Goal: Task Accomplishment & Management: Manage account settings

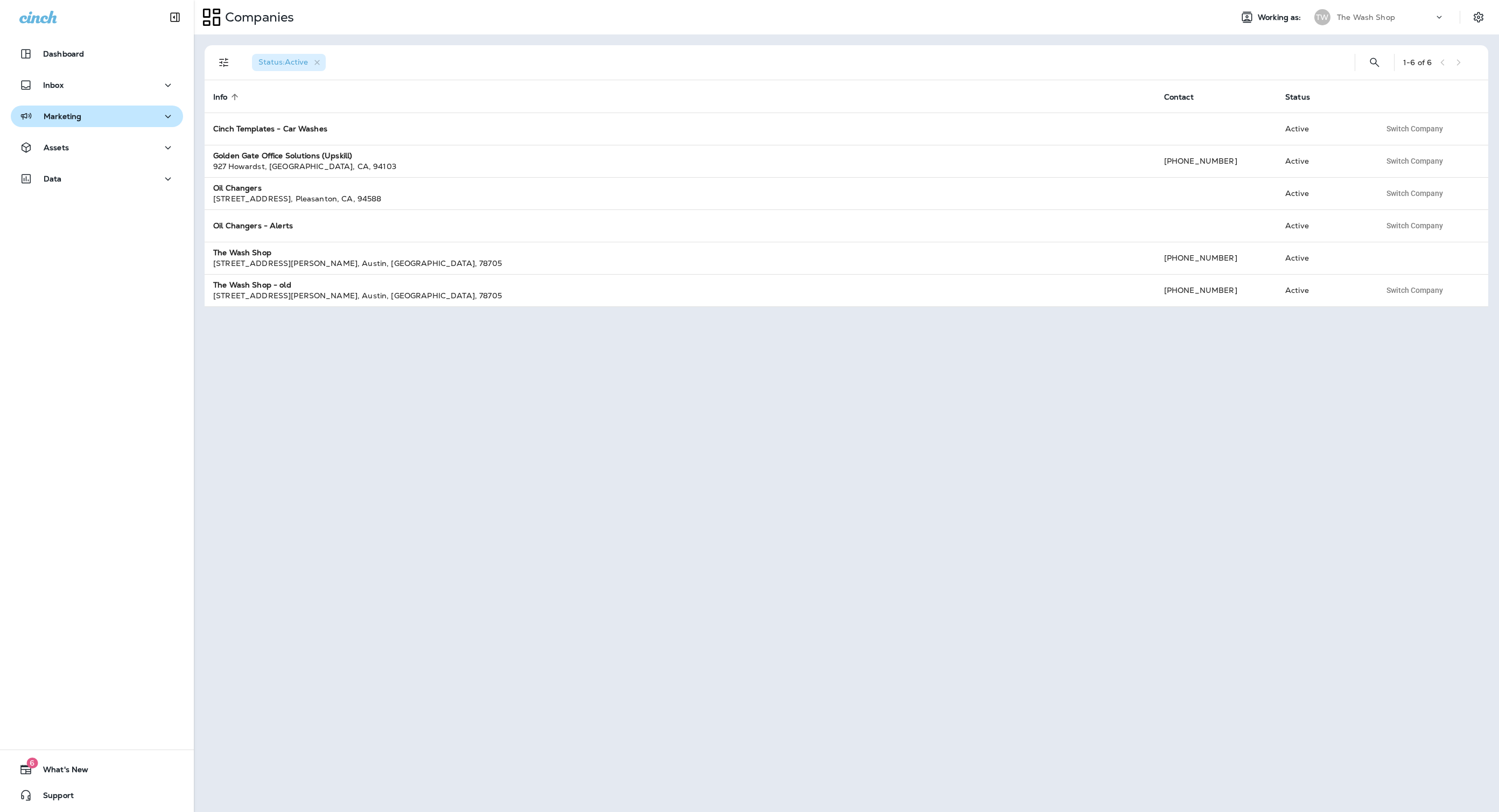
click at [95, 113] on div "Marketing" at bounding box center [97, 116] width 155 height 13
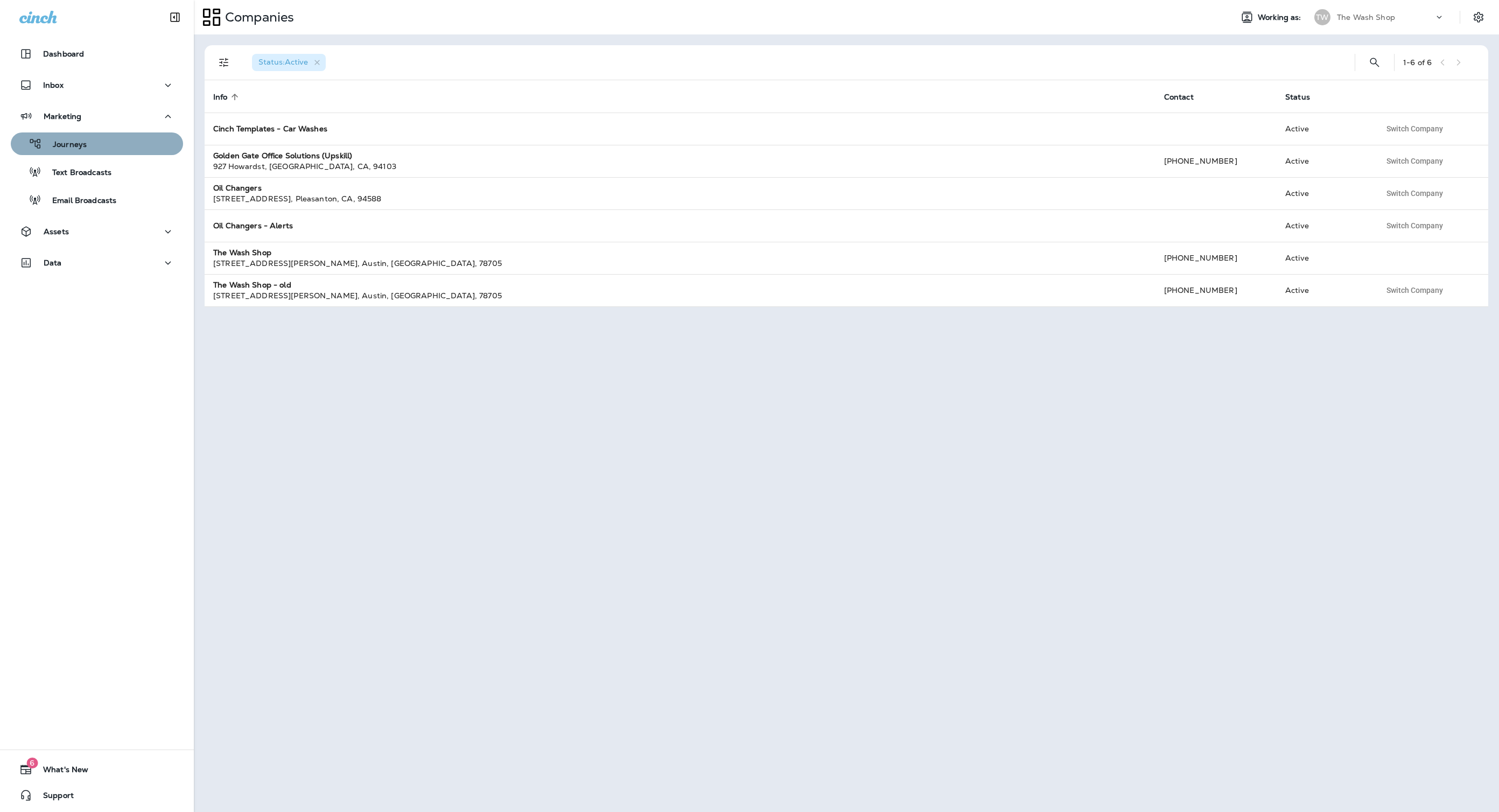
click at [101, 149] on div "Journeys" at bounding box center [97, 144] width 164 height 16
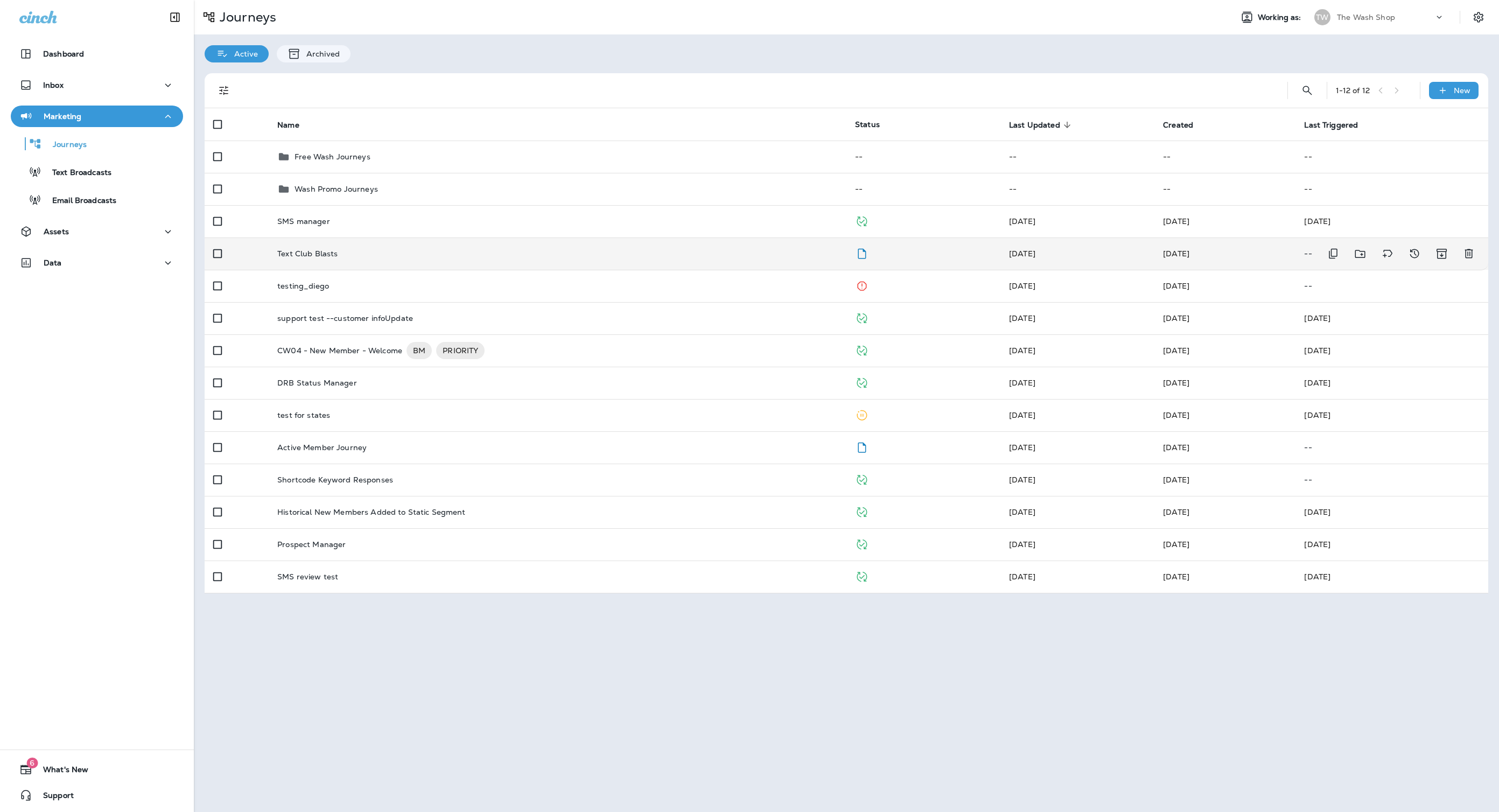
click at [363, 246] on td "Text Club Blasts" at bounding box center [558, 254] width 577 height 32
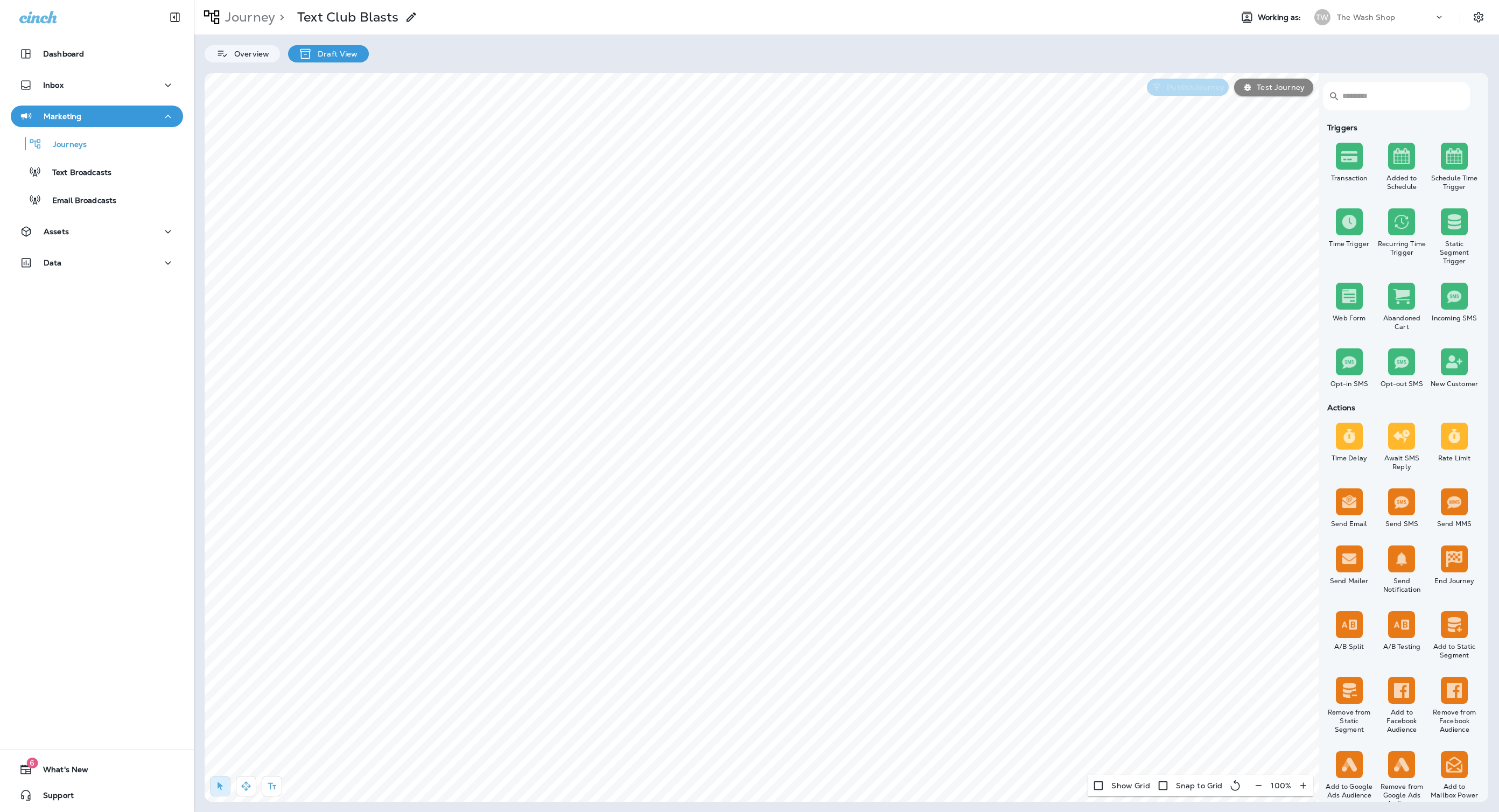
click at [1181, 90] on p "Publish Journey" at bounding box center [1193, 87] width 62 height 9
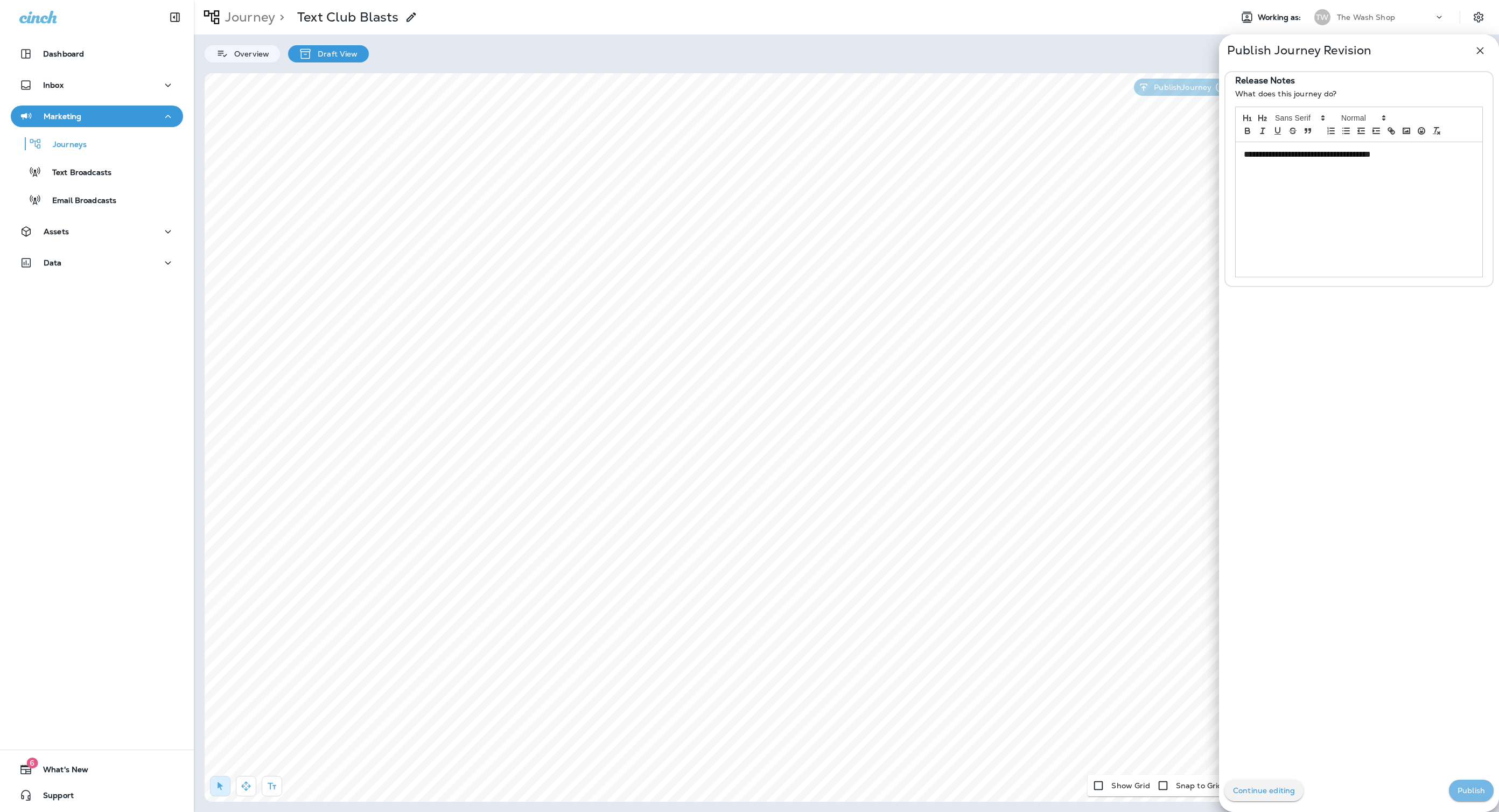
click at [1465, 786] on p "Publish" at bounding box center [1471, 791] width 28 height 9
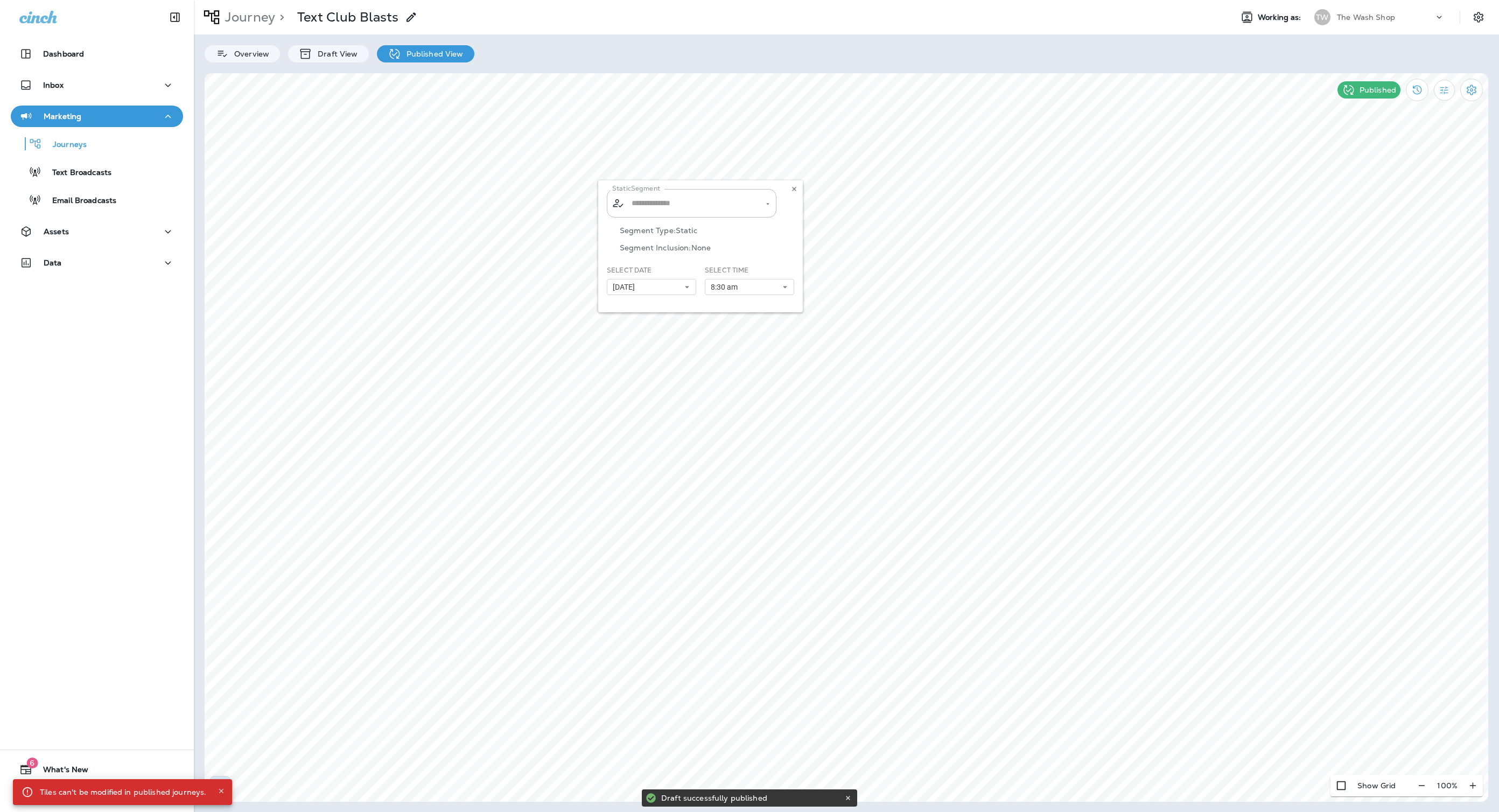
type input "**********"
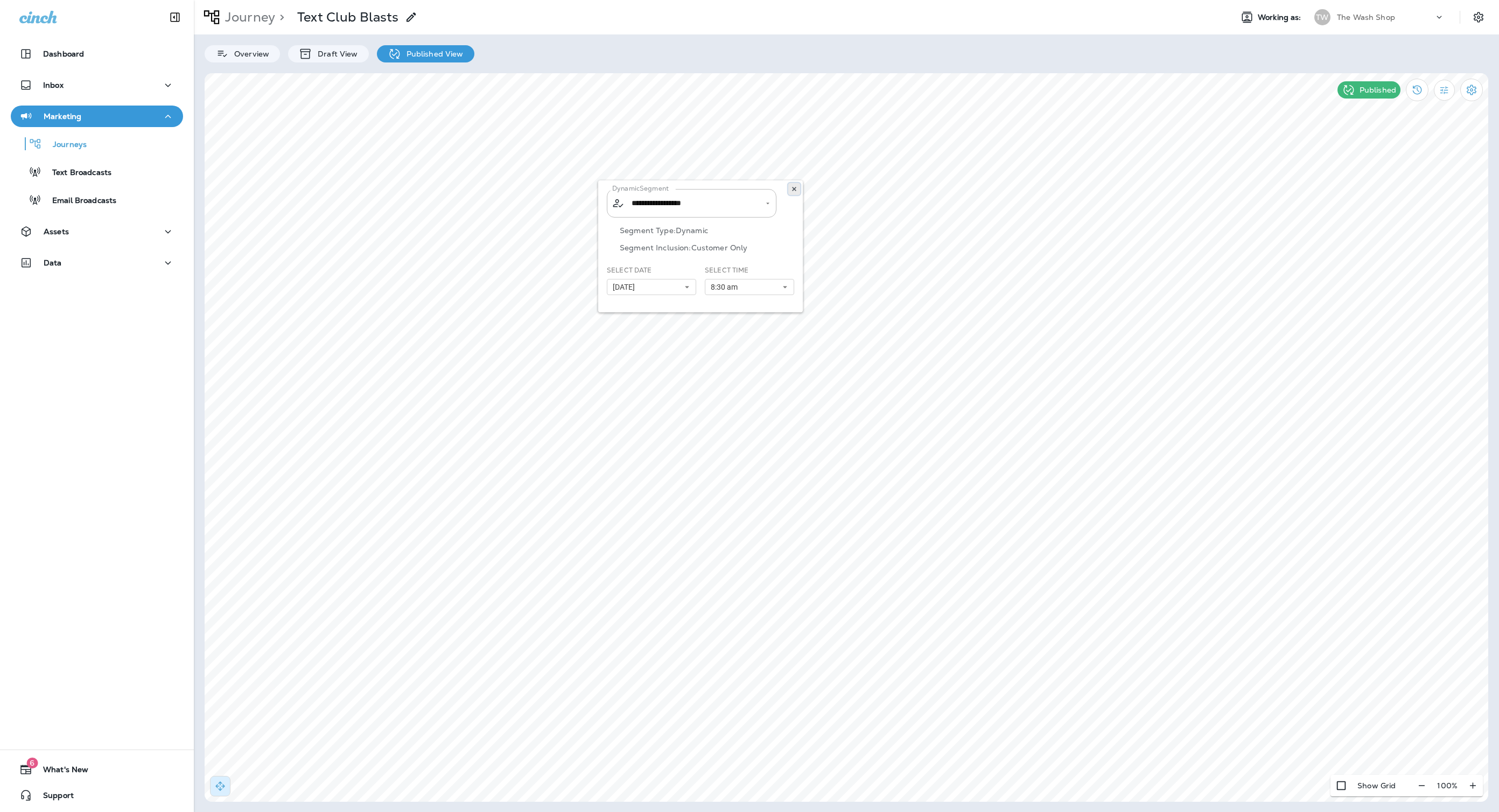
click at [797, 187] on icon at bounding box center [794, 189] width 7 height 7
click at [75, 232] on div "Assets" at bounding box center [97, 232] width 155 height 13
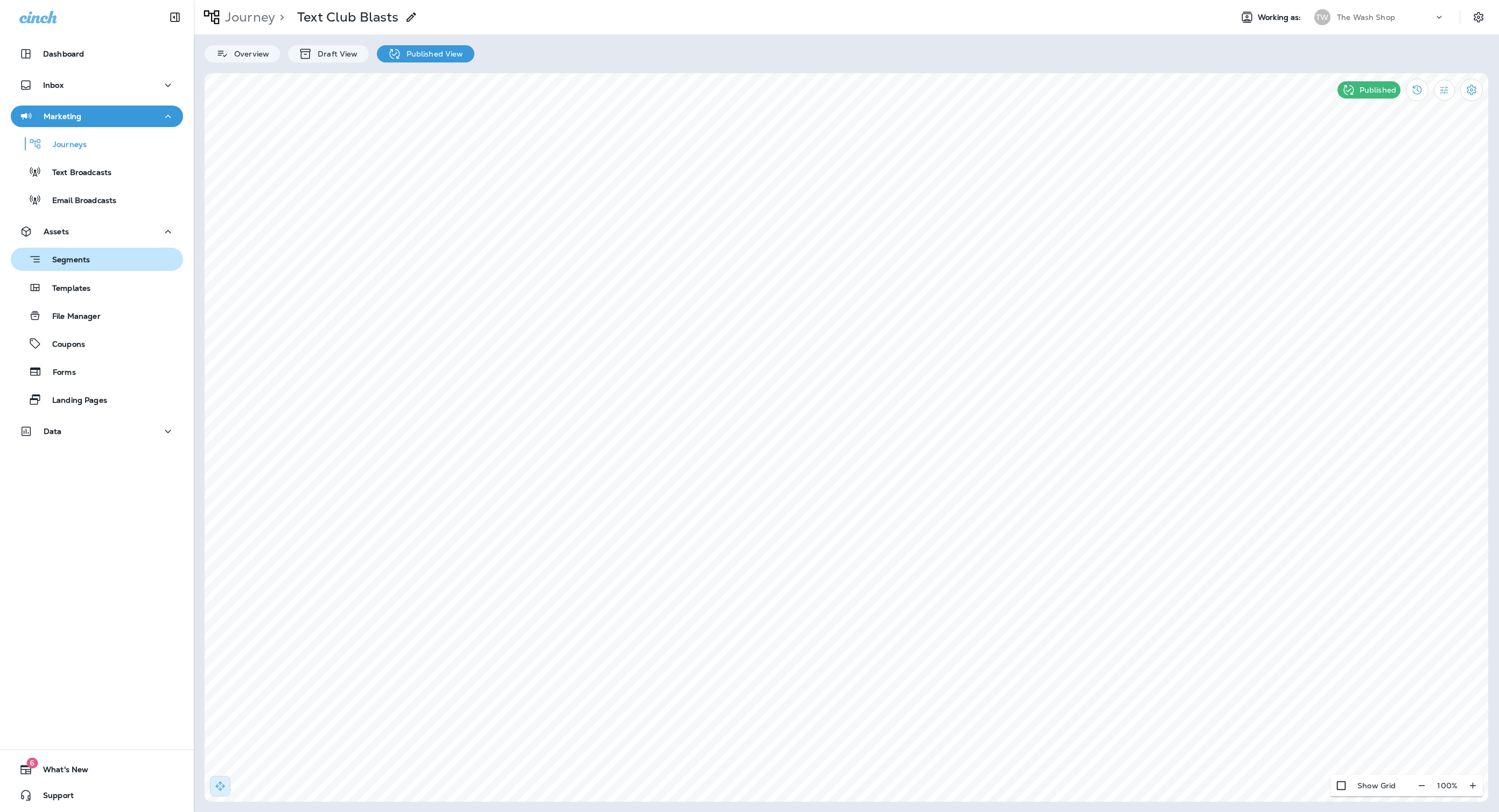
click at [95, 259] on div "Segments" at bounding box center [97, 259] width 164 height 17
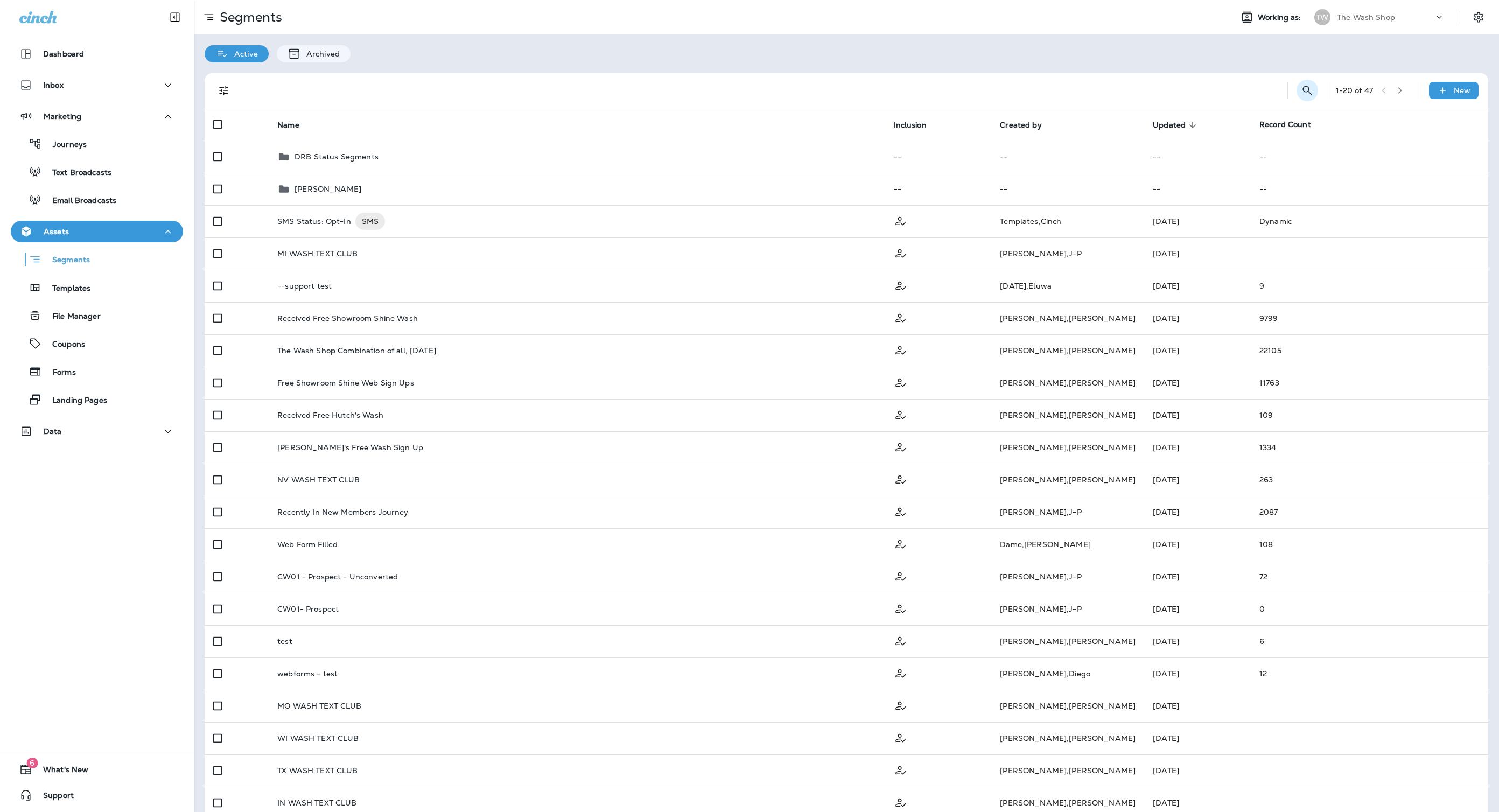
click at [1308, 91] on icon "Search Segments" at bounding box center [1307, 90] width 10 height 10
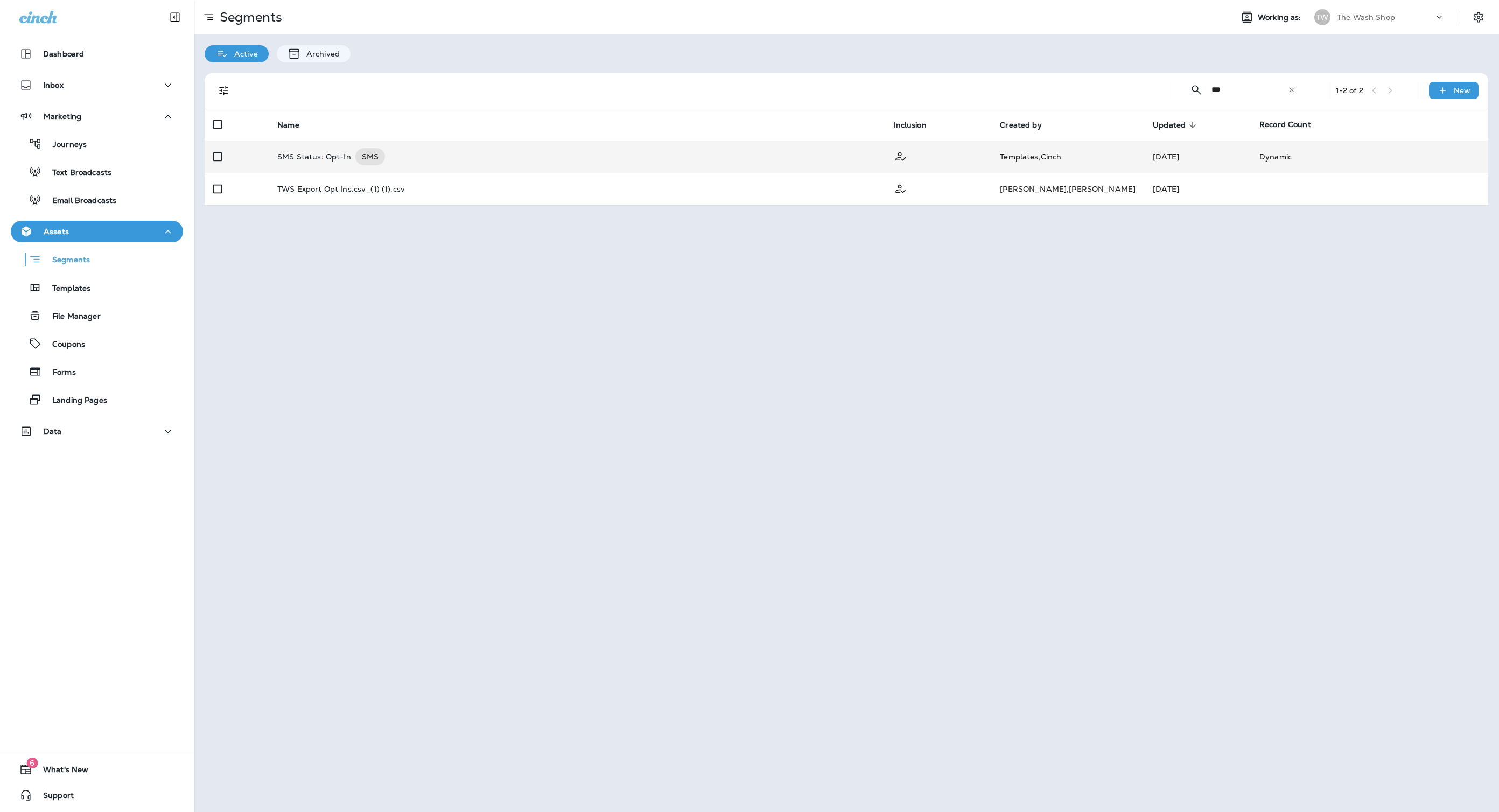
type input "***"
click at [755, 160] on div "SMS Status: Opt-In SMS" at bounding box center [576, 157] width 599 height 18
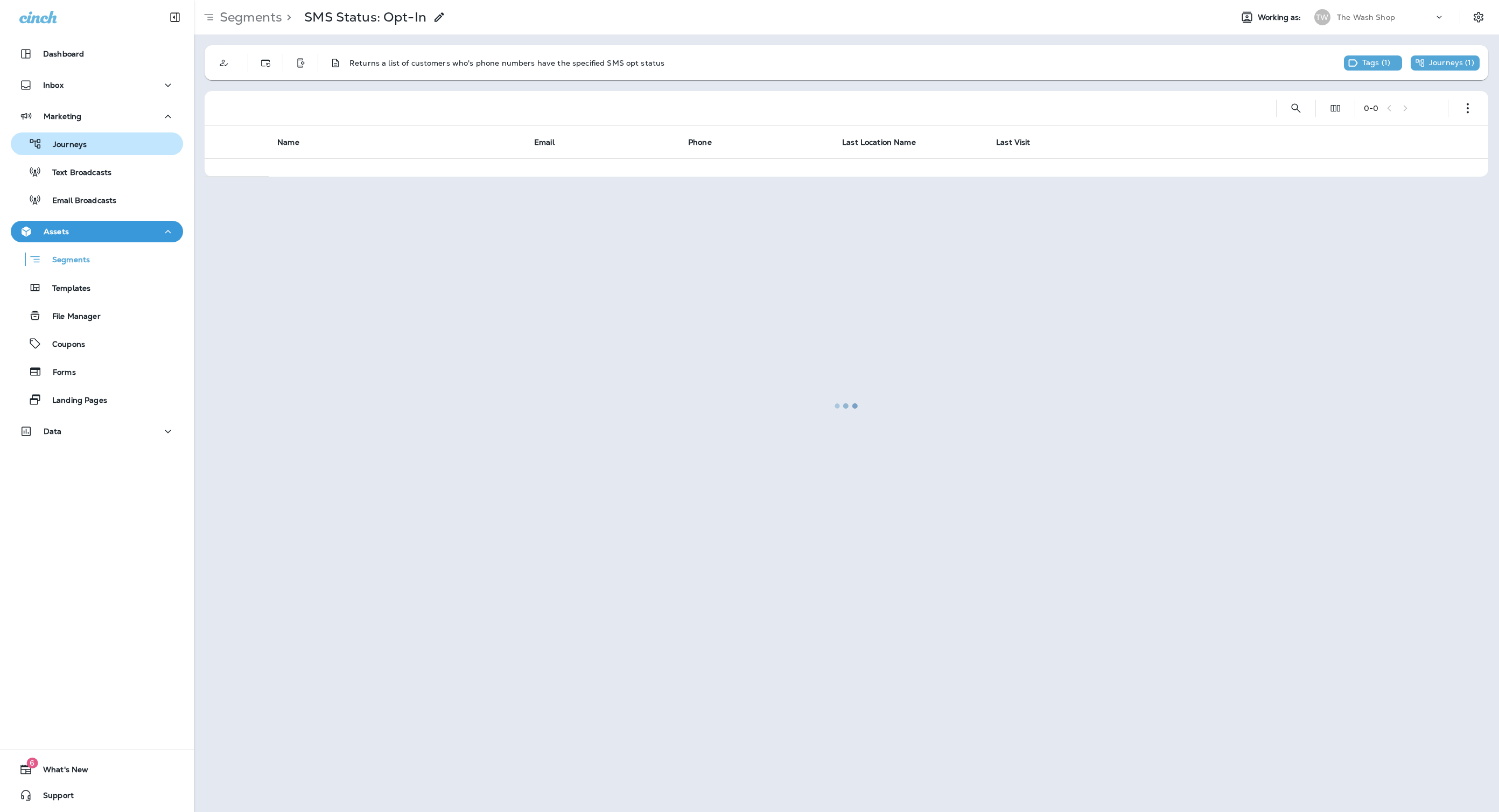
click at [95, 142] on div "Journeys" at bounding box center [97, 144] width 164 height 16
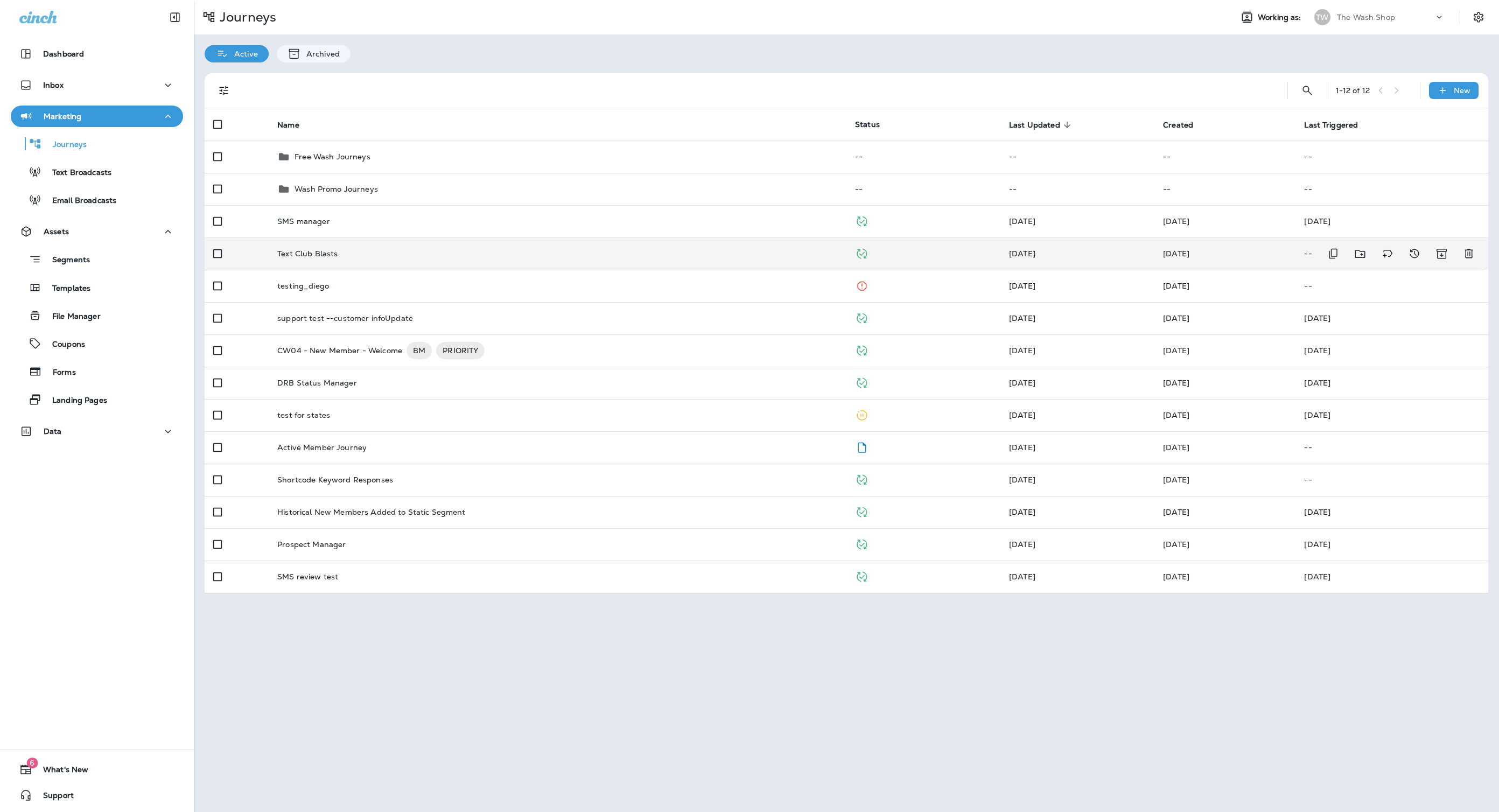
click at [477, 259] on td "Text Club Blasts" at bounding box center [558, 254] width 577 height 32
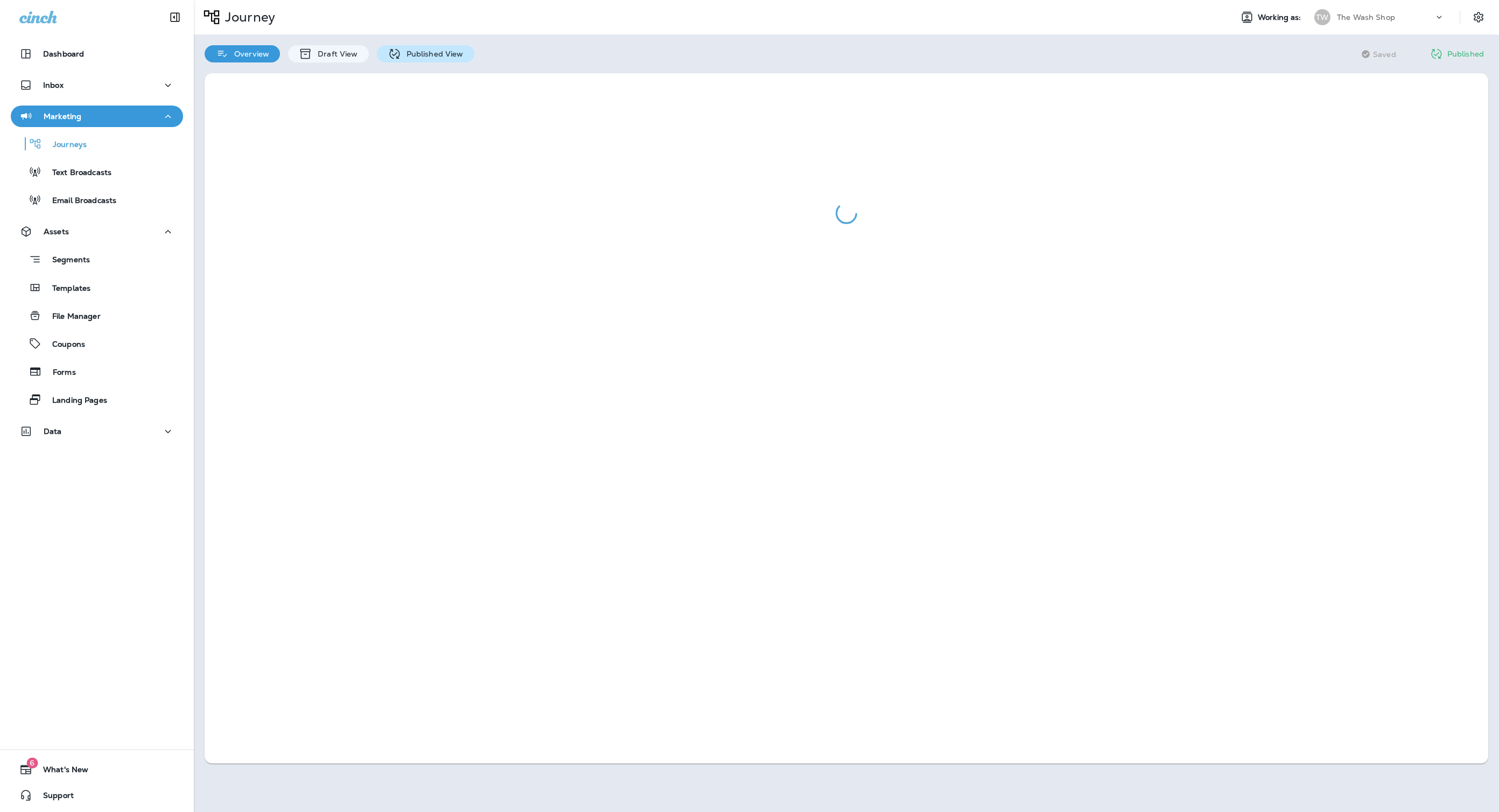
click at [454, 50] on p "Published View" at bounding box center [432, 54] width 62 height 9
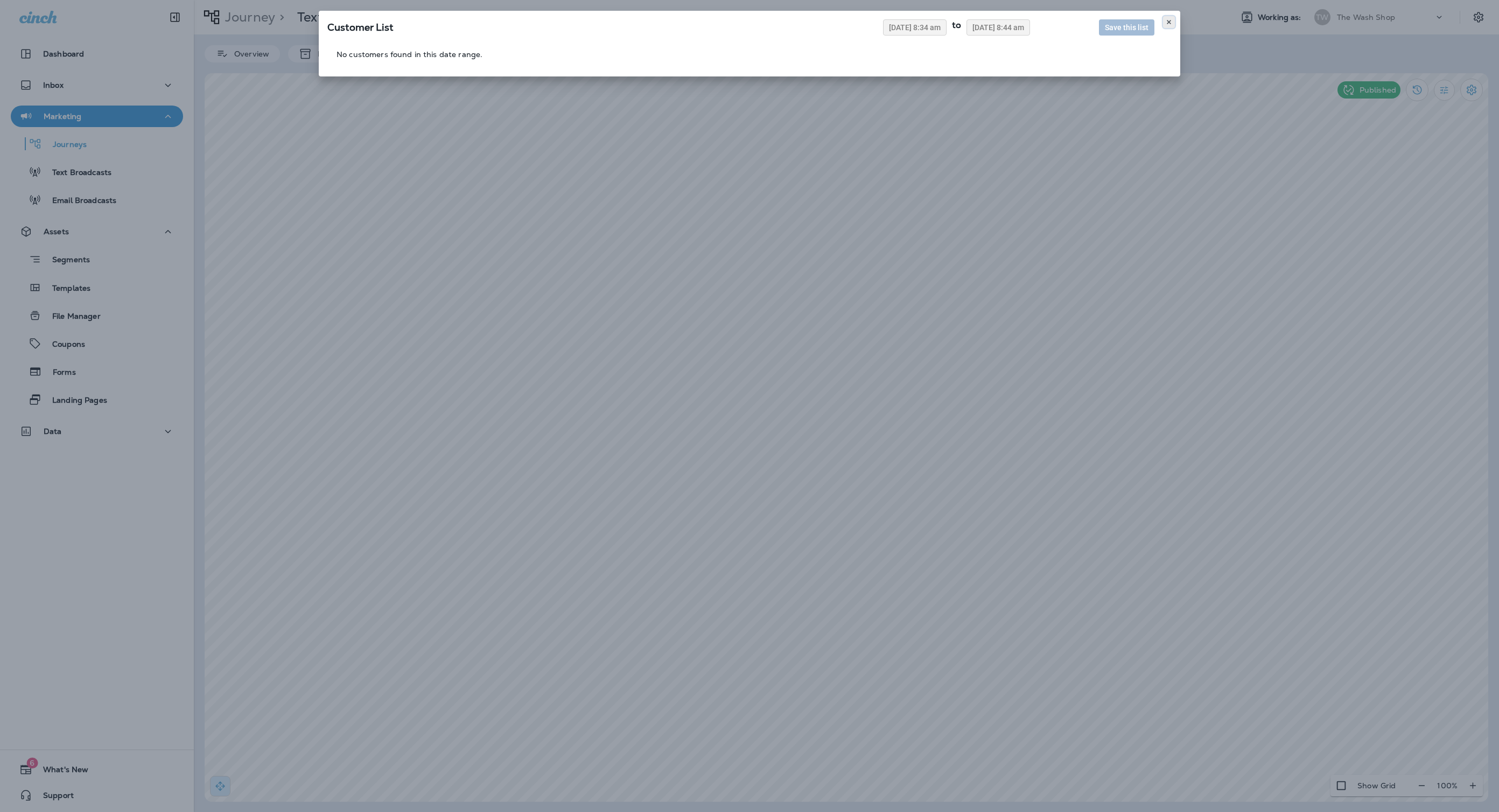
click at [1168, 20] on icon at bounding box center [1169, 22] width 7 height 7
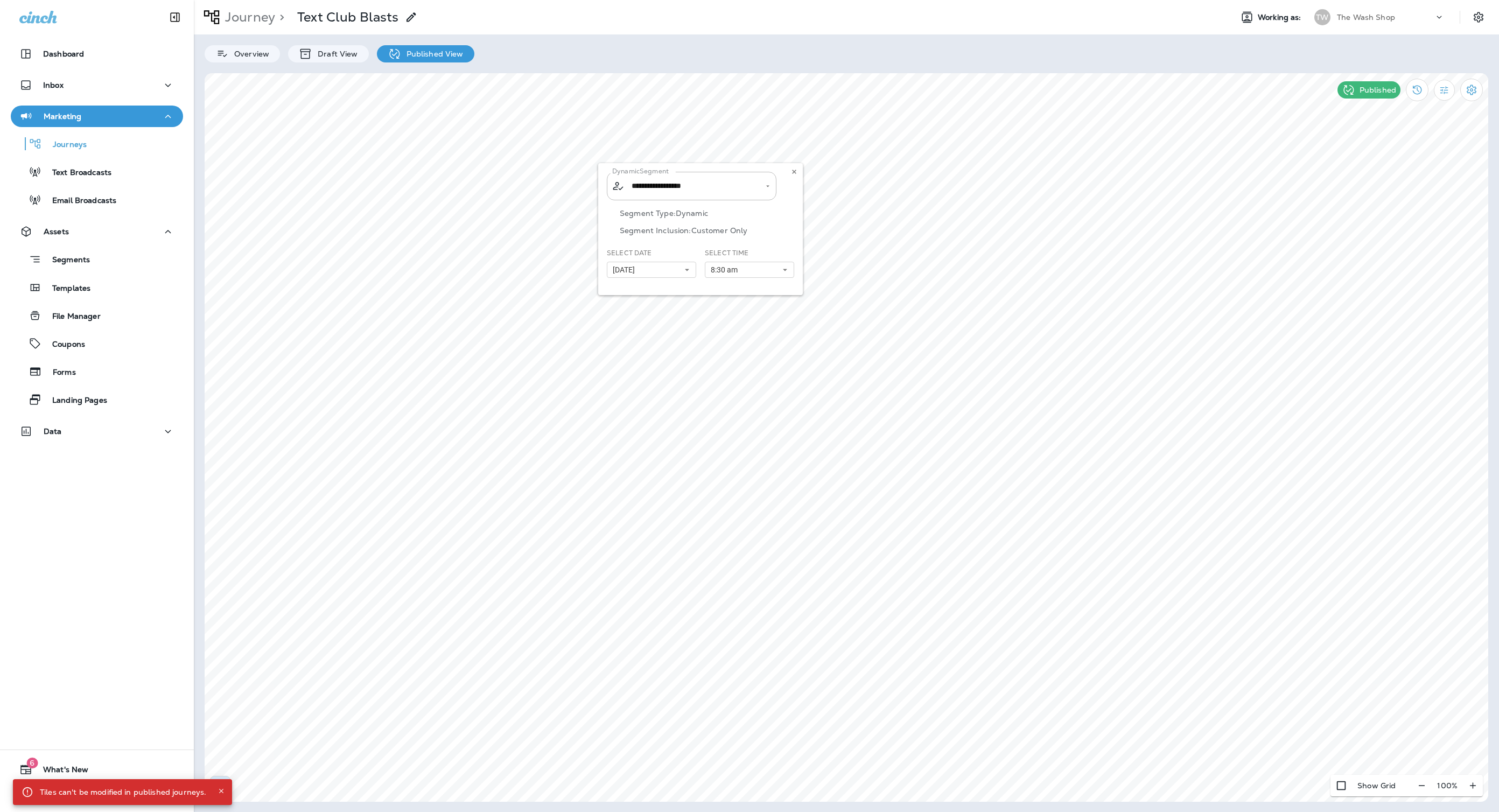
type input "**********"
click at [792, 169] on icon at bounding box center [794, 172] width 7 height 7
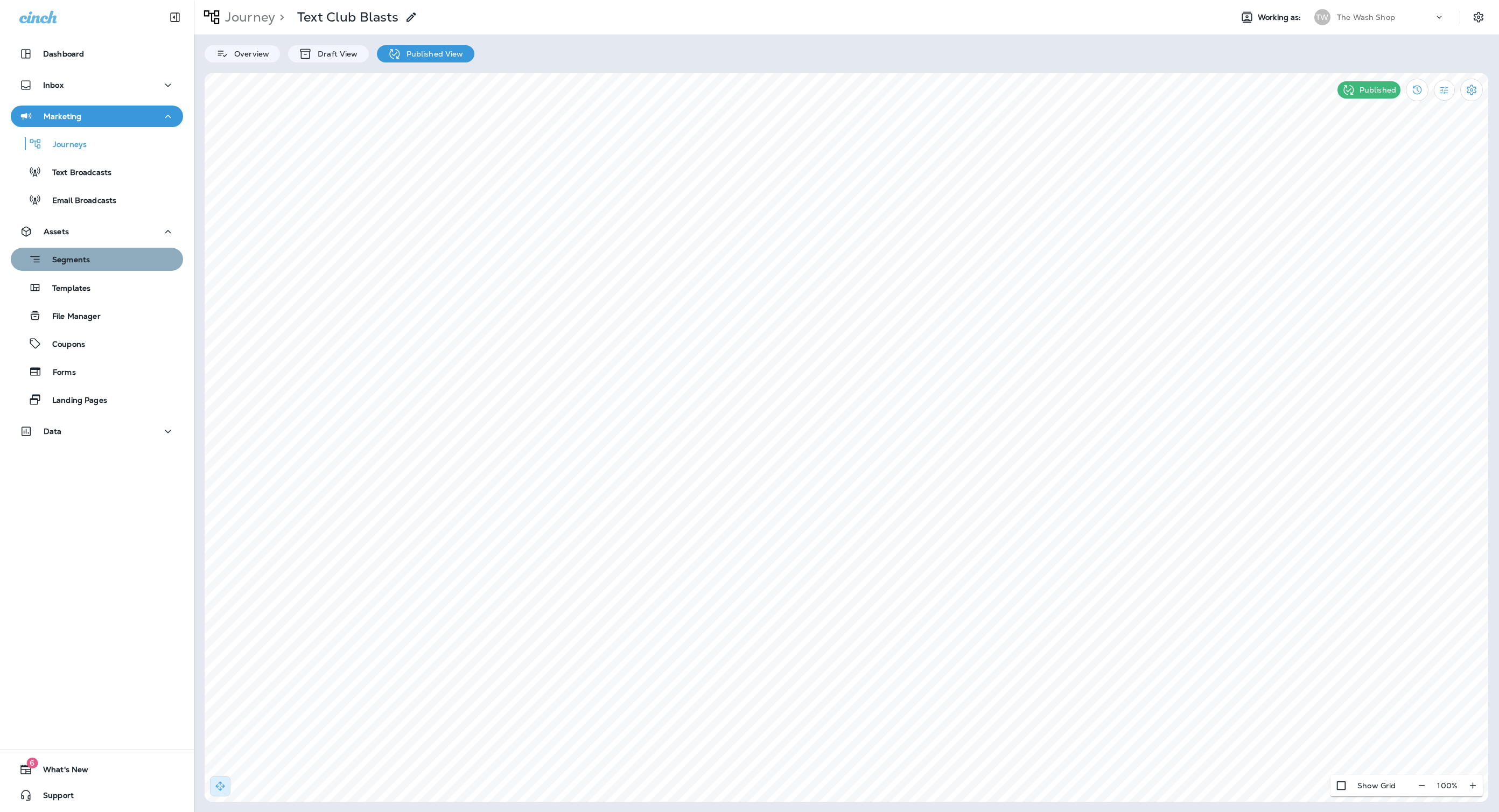
click at [81, 257] on p "Segments" at bounding box center [66, 260] width 48 height 11
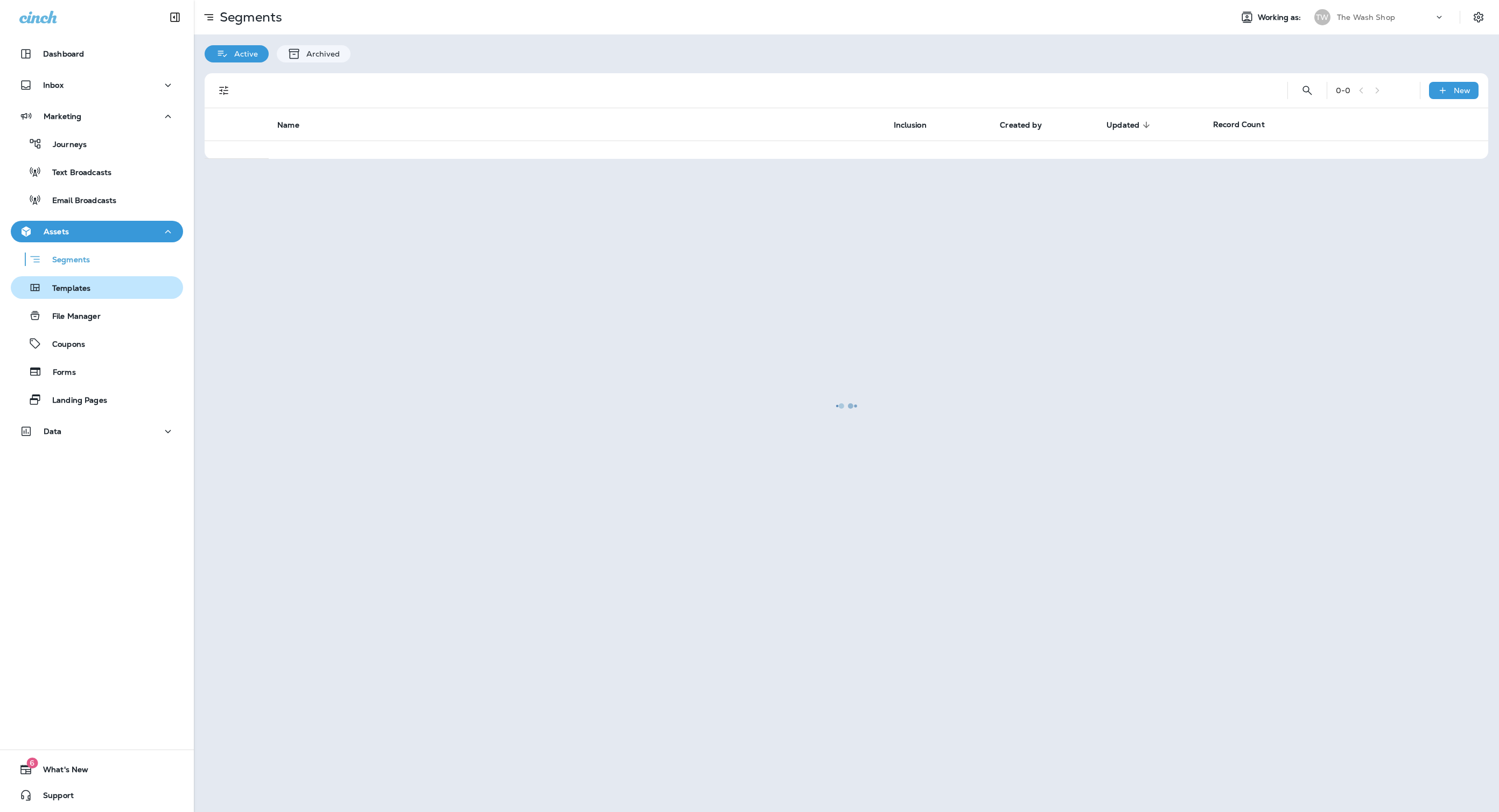
click at [81, 278] on button "Templates" at bounding box center [97, 287] width 172 height 23
